Goal: Task Accomplishment & Management: Manage account settings

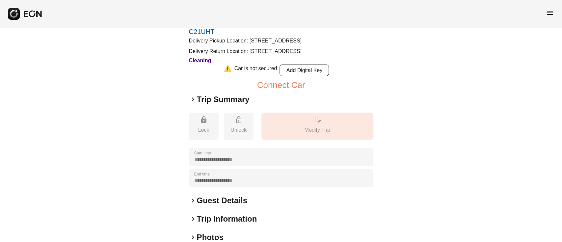
scroll to position [138, 0]
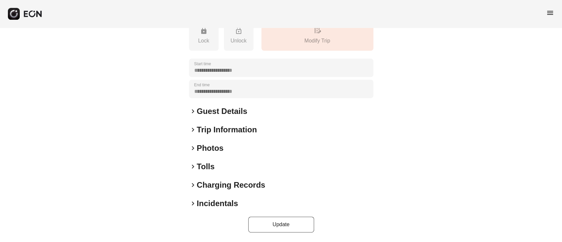
click at [200, 145] on h2 "Photos" at bounding box center [210, 148] width 27 height 11
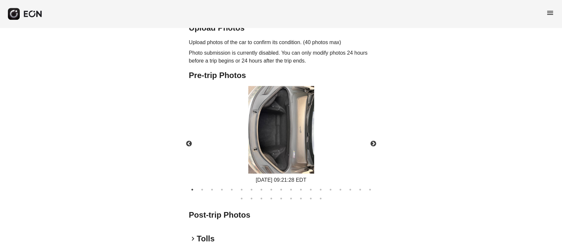
scroll to position [348, 0]
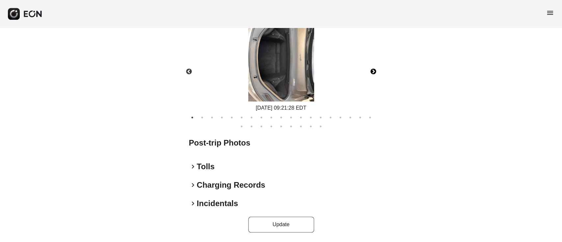
click at [372, 71] on button "Next" at bounding box center [373, 71] width 23 height 23
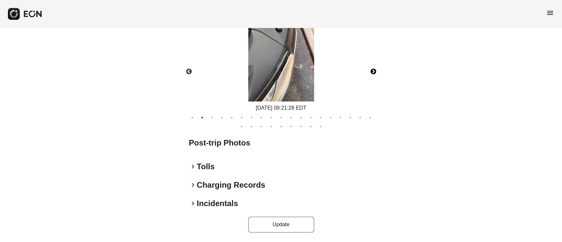
click at [372, 71] on button "Next" at bounding box center [373, 71] width 23 height 23
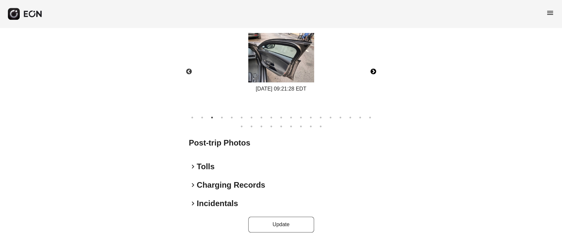
click at [372, 71] on button "Next" at bounding box center [373, 71] width 23 height 23
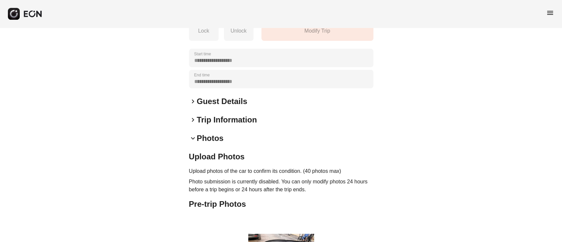
scroll to position [175, 0]
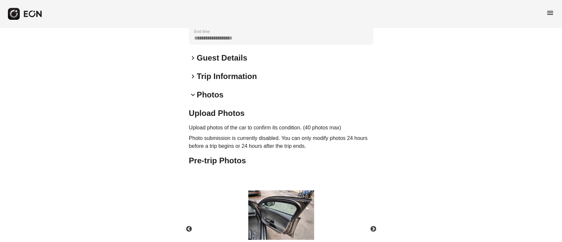
click at [222, 63] on h2 "Guest Details" at bounding box center [222, 58] width 50 height 11
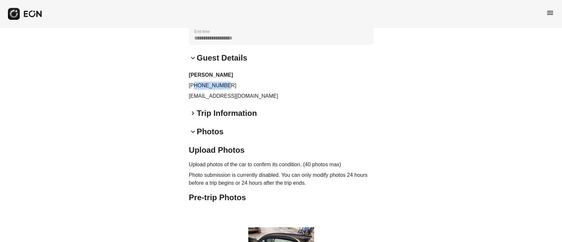
drag, startPoint x: 193, startPoint y: 101, endPoint x: 229, endPoint y: 97, distance: 36.4
click at [229, 89] on p "+13347073256" at bounding box center [281, 86] width 184 height 8
copy p "3347073256"
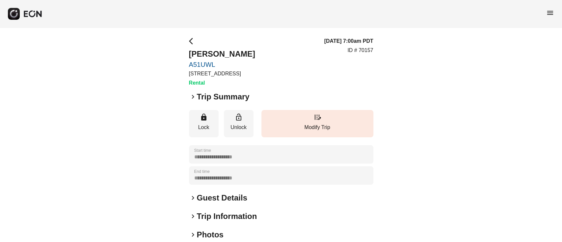
drag, startPoint x: 193, startPoint y: 180, endPoint x: 191, endPoint y: 178, distance: 3.5
click at [193, 180] on div "**********" at bounding box center [281, 175] width 184 height 18
